Goal: Task Accomplishment & Management: Manage account settings

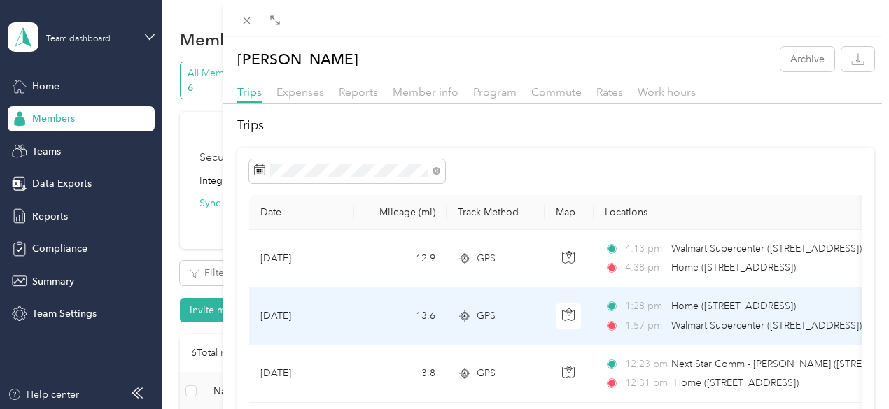
scroll to position [313, 0]
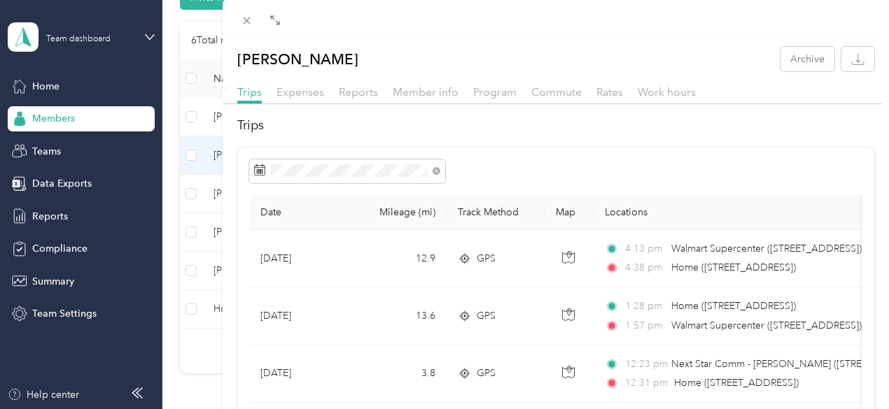
click at [59, 282] on div "[PERSON_NAME] Archive Trips Expenses Reports Member info Program Commute Rates …" at bounding box center [444, 204] width 889 height 409
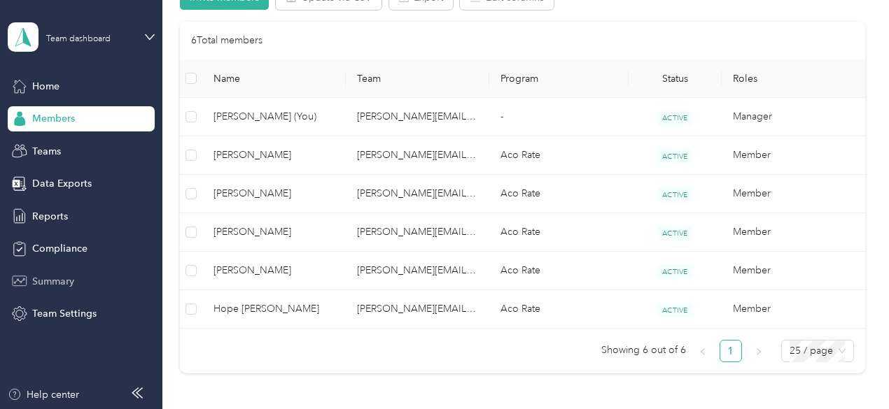
click at [50, 283] on span "Summary" at bounding box center [53, 281] width 42 height 15
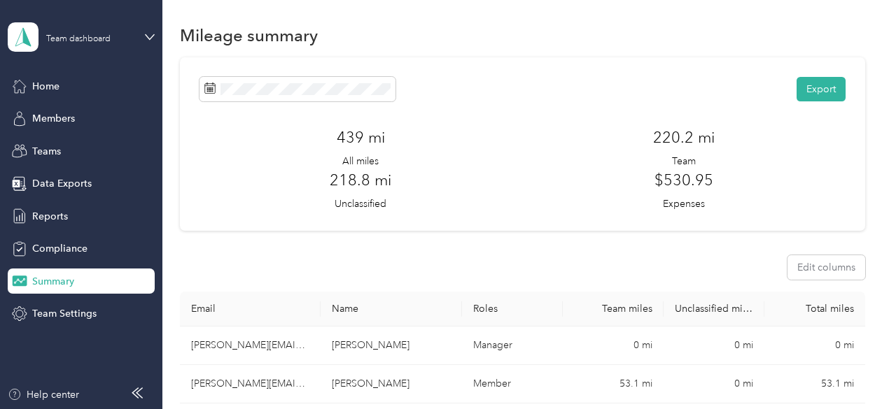
scroll to position [1, 0]
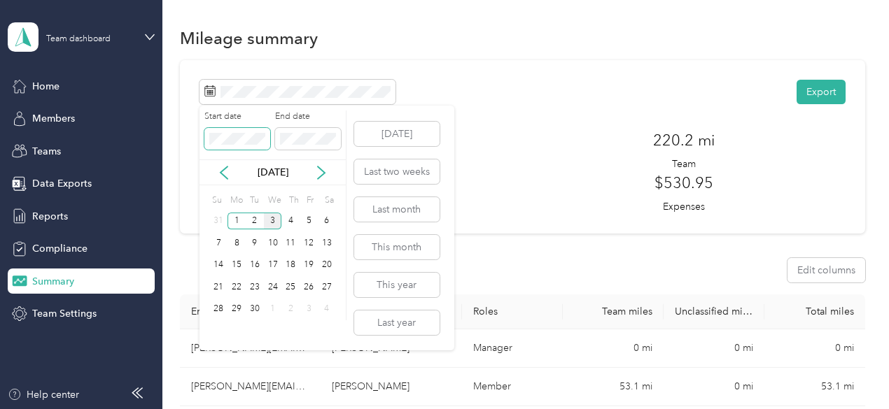
click at [165, 132] on body "Team dashboard Home Members Teams Data Exports Reports Compliance Summary Team …" at bounding box center [441, 204] width 882 height 409
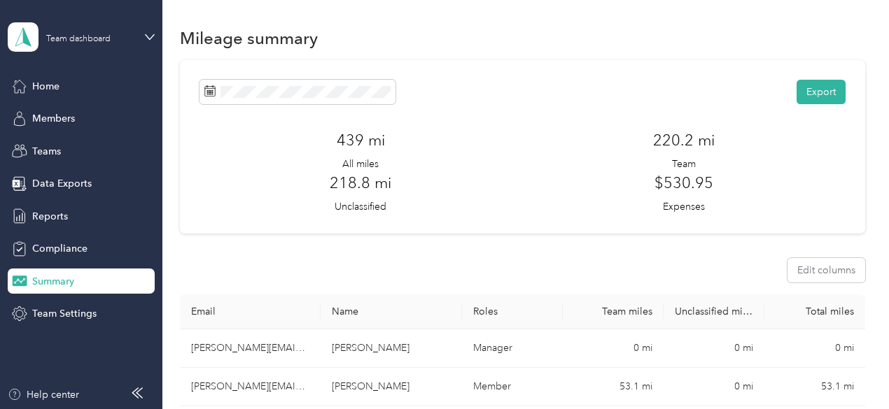
click at [414, 43] on div "Mileage summary" at bounding box center [522, 37] width 685 height 29
click at [209, 92] on icon at bounding box center [209, 90] width 11 height 11
click at [351, 98] on span at bounding box center [297, 92] width 196 height 24
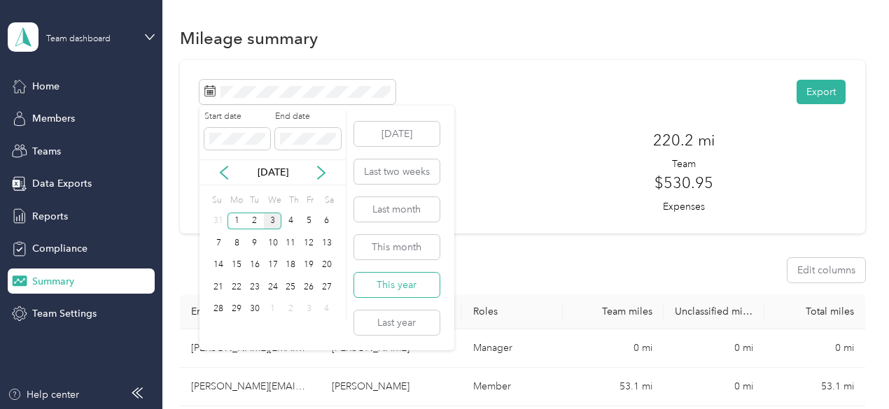
click at [394, 288] on button "This year" at bounding box center [396, 285] width 85 height 24
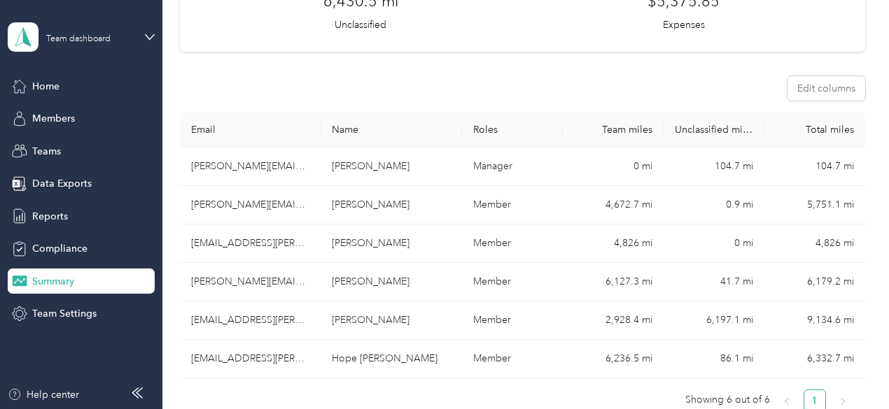
scroll to position [182, 0]
click at [600, 27] on section "Export 32,328.3 mi All miles 24,790.9 mi Team 6,430.5 mi Unclassified $5,375.85…" at bounding box center [522, 153] width 685 height 546
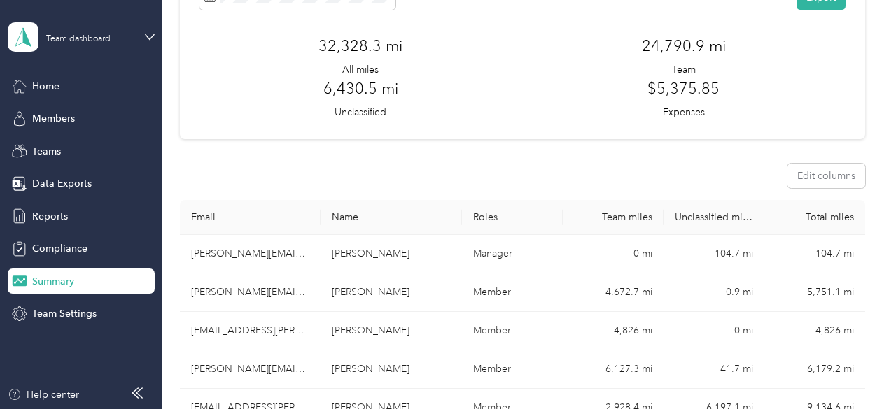
scroll to position [85, 0]
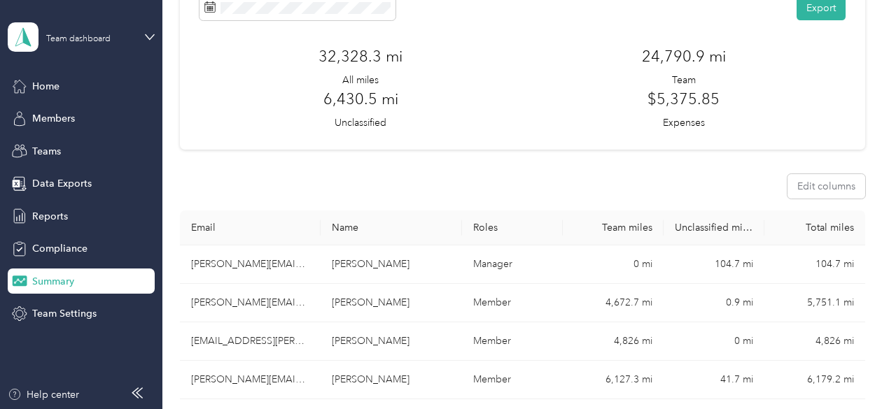
click at [202, 211] on th "Email" at bounding box center [250, 228] width 141 height 35
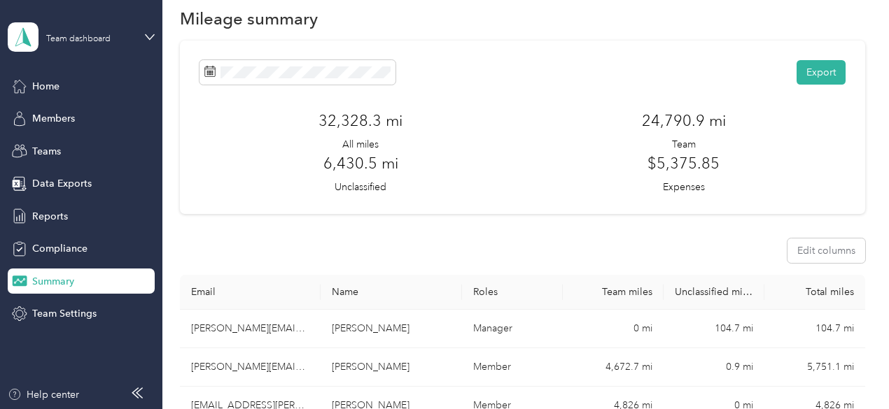
scroll to position [0, 0]
